Goal: Find specific page/section: Find specific page/section

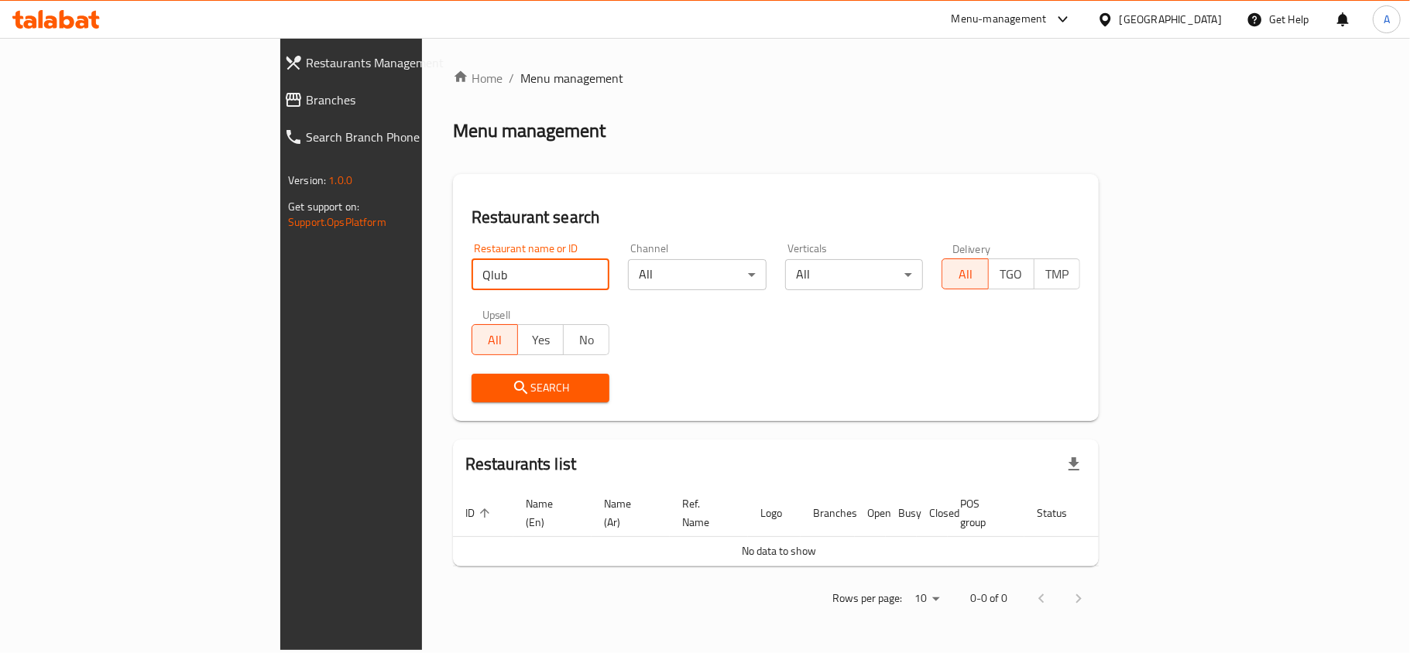
click at [471, 274] on input "Qlub" at bounding box center [540, 274] width 139 height 31
type input "10419"
click at [471, 398] on button "Search" at bounding box center [540, 388] width 139 height 29
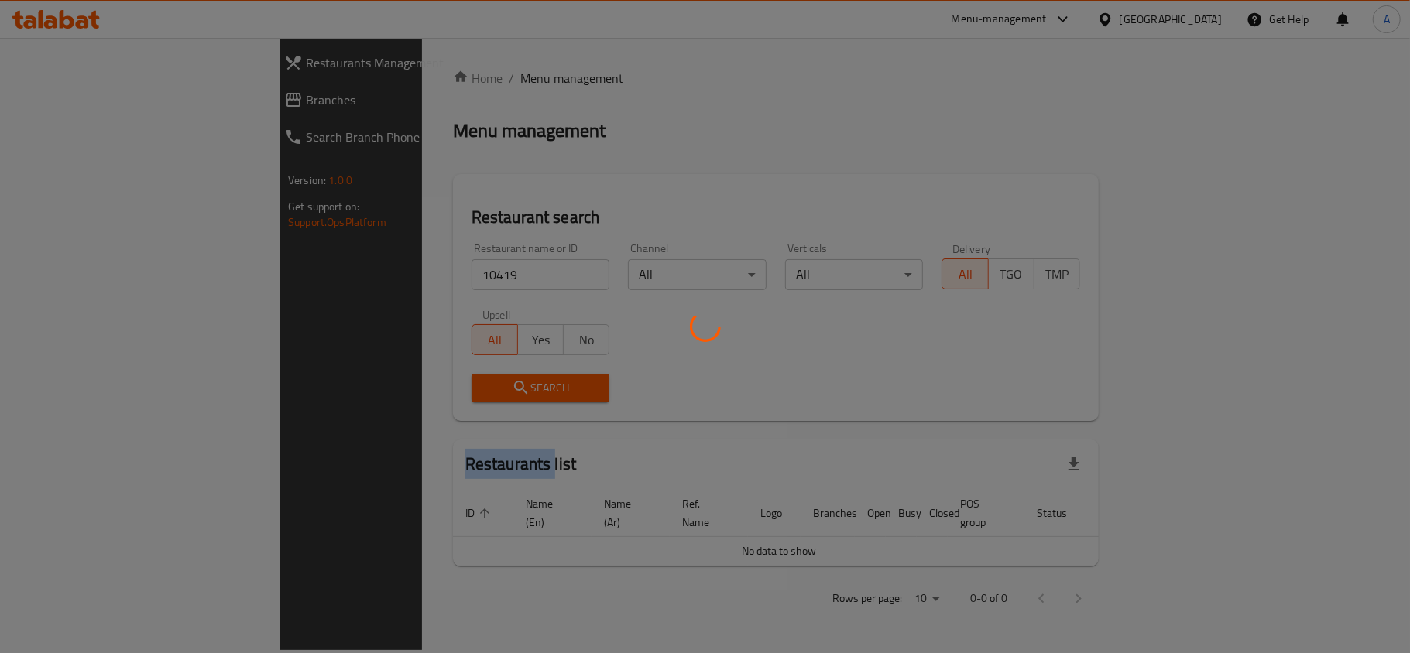
click at [399, 398] on div at bounding box center [705, 326] width 1410 height 653
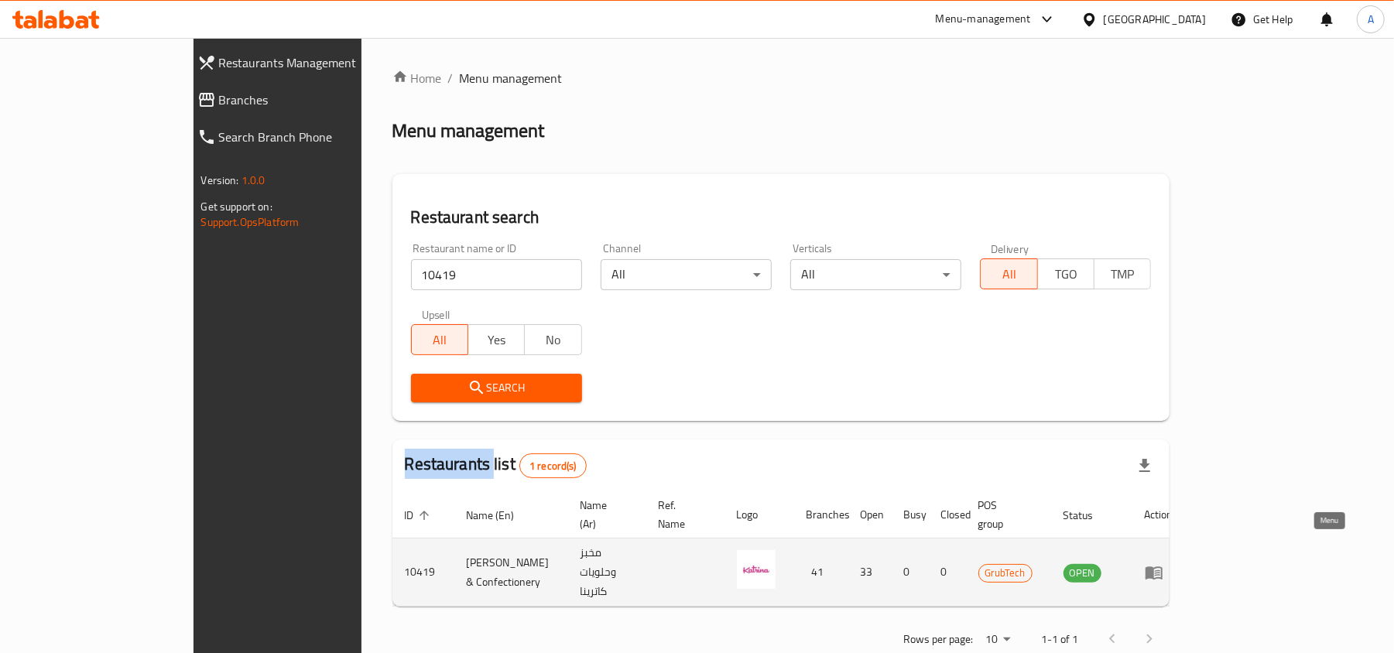
click at [1163, 564] on icon "enhanced table" at bounding box center [1154, 573] width 19 height 19
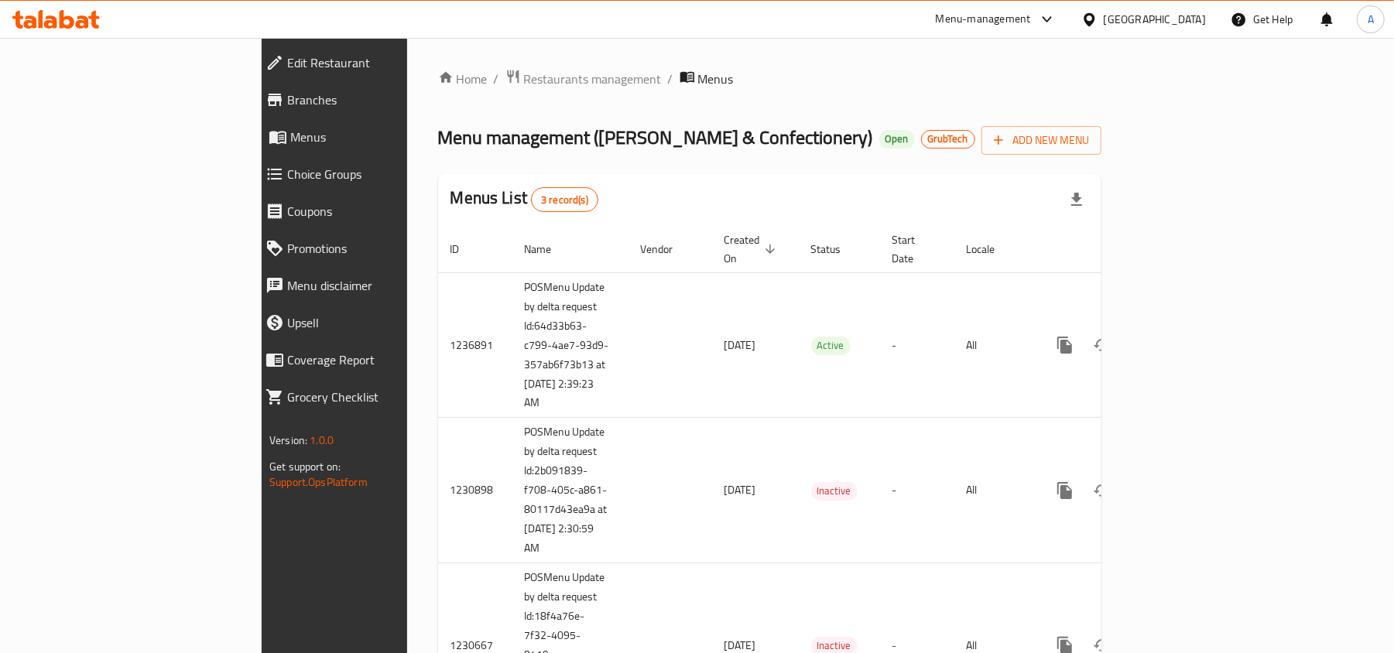
click at [287, 94] on span "Branches" at bounding box center [384, 100] width 195 height 19
